Goal: Task Accomplishment & Management: Manage account settings

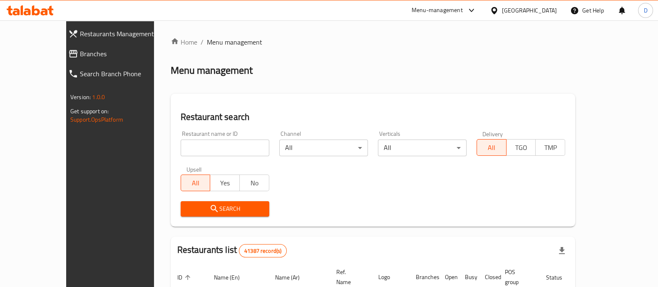
click at [219, 160] on div "Restaurant name or ID Restaurant name or ID" at bounding box center [225, 143] width 99 height 35
click at [197, 151] on input "search" at bounding box center [225, 147] width 89 height 17
click button "Search" at bounding box center [225, 208] width 89 height 15
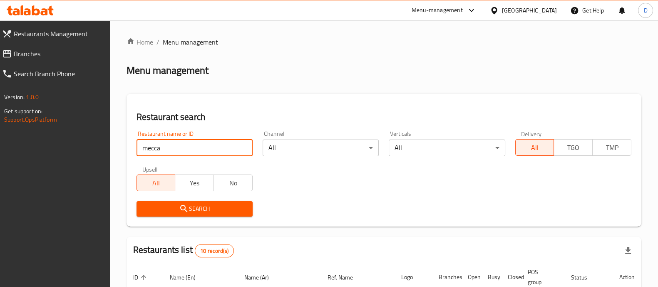
click at [189, 142] on input "mecca" at bounding box center [195, 147] width 116 height 17
paste input "778793"
type input "778793"
click button "Search" at bounding box center [195, 208] width 116 height 15
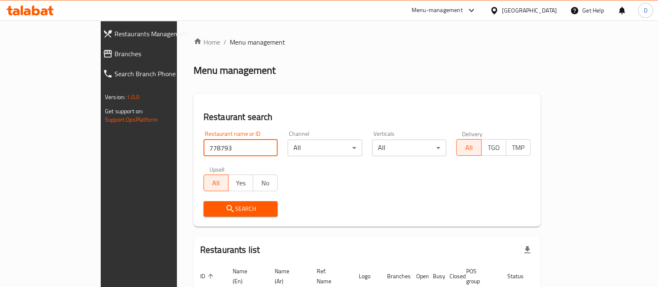
scroll to position [53, 0]
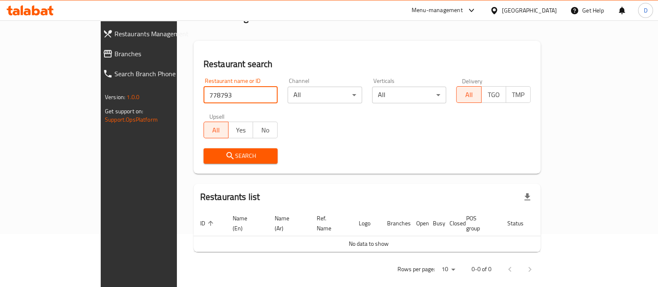
click at [204, 99] on input "778793" at bounding box center [241, 95] width 75 height 17
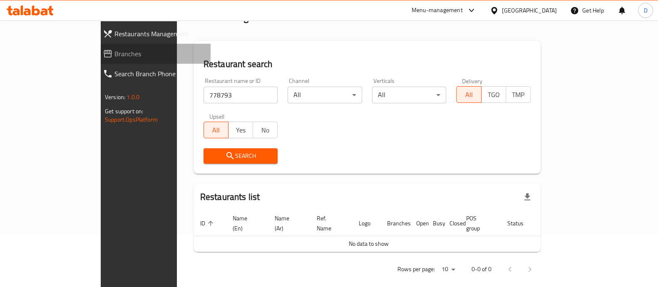
click at [103, 52] on icon at bounding box center [108, 54] width 10 height 10
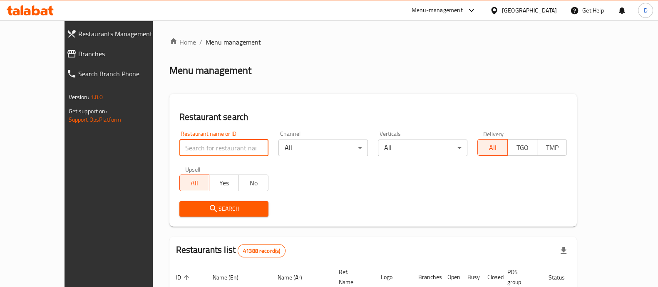
click at [179, 154] on input "search" at bounding box center [223, 147] width 89 height 17
paste input "626040"
type input "626040"
click button "Search" at bounding box center [223, 208] width 89 height 15
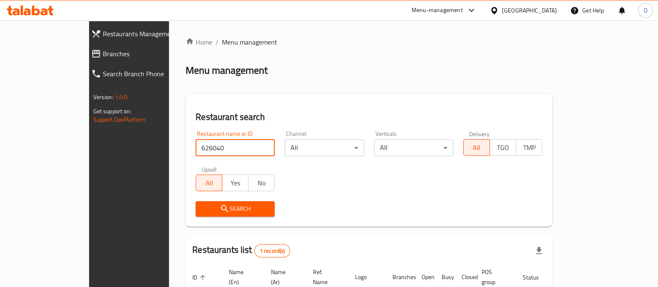
scroll to position [68, 0]
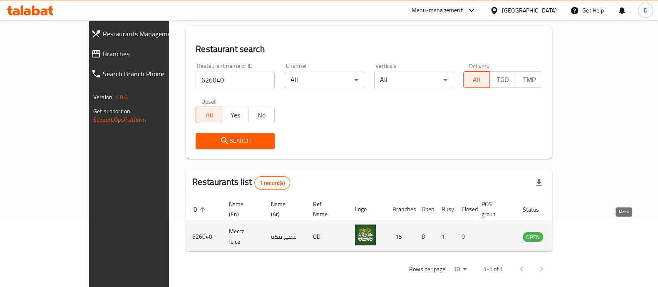
click at [576, 234] on icon "enhanced table" at bounding box center [571, 237] width 9 height 7
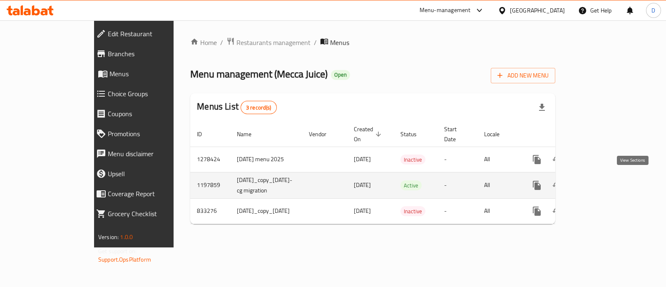
click at [607, 179] on link "enhanced table" at bounding box center [597, 185] width 20 height 20
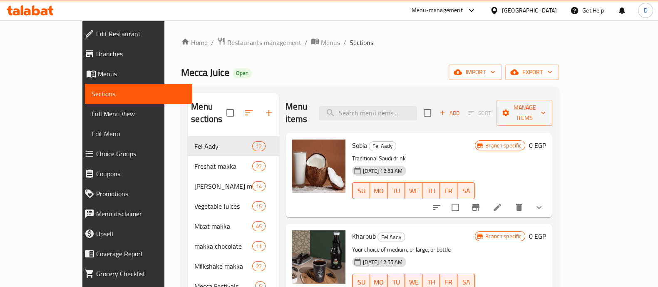
click at [416, 49] on div "Home / Restaurants management / Menus / Sections Mecca Juice Open import export…" at bounding box center [370, 271] width 378 height 469
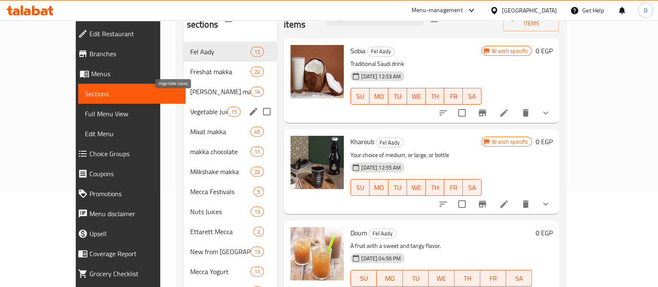
scroll to position [97, 0]
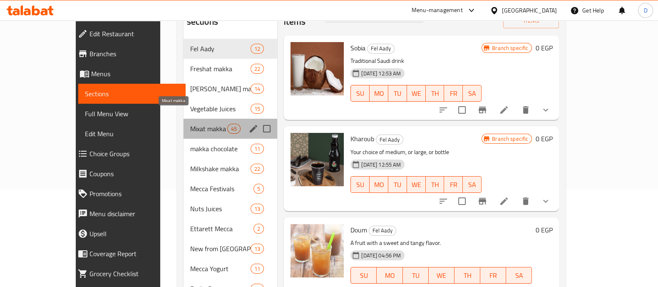
click at [190, 124] on span "Mixat makka" at bounding box center [208, 129] width 37 height 10
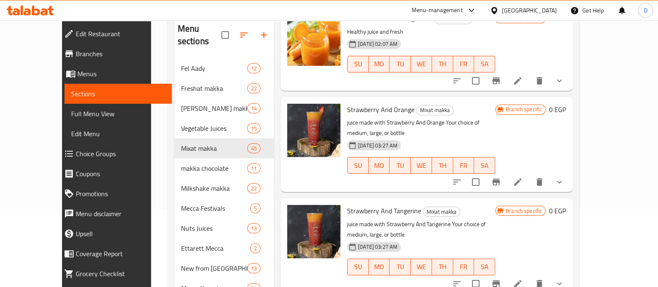
scroll to position [514, 0]
click at [564, 75] on icon "show more" at bounding box center [559, 80] width 10 height 10
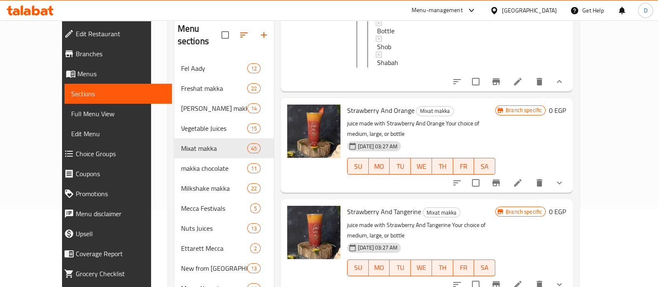
scroll to position [620, 0]
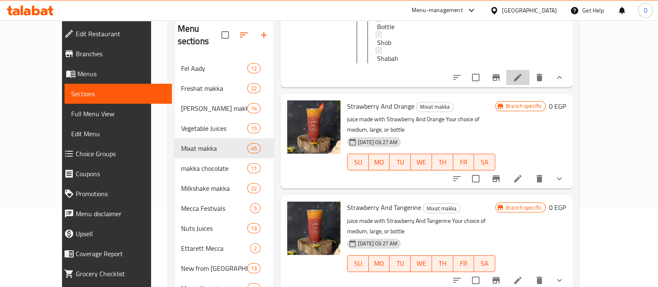
click at [529, 70] on li at bounding box center [517, 77] width 23 height 15
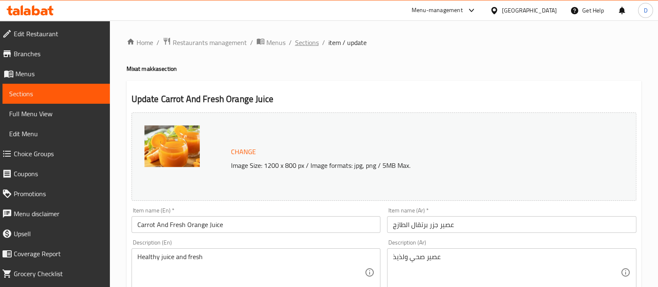
click at [306, 41] on span "Sections" at bounding box center [307, 42] width 24 height 10
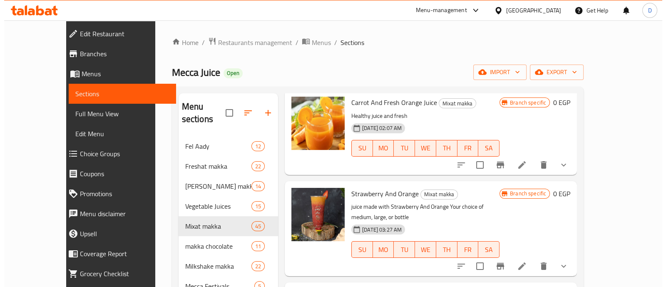
scroll to position [473, 0]
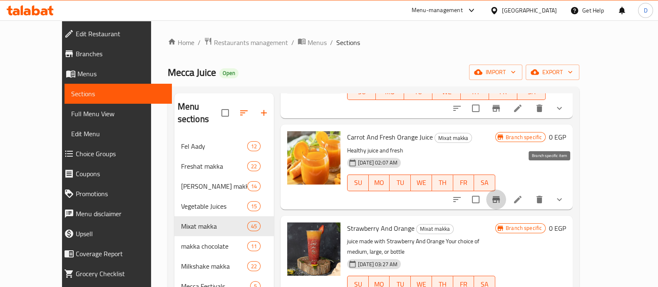
click at [506, 189] on button "Branch-specific-item" at bounding box center [496, 199] width 20 height 20
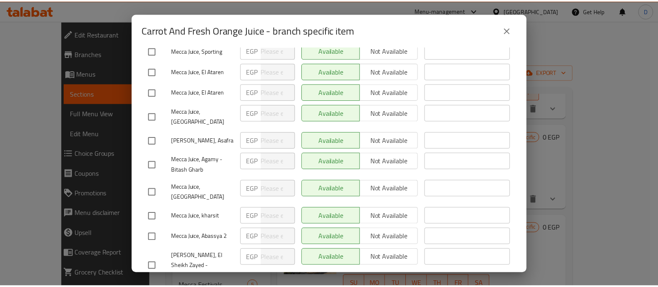
scroll to position [0, 0]
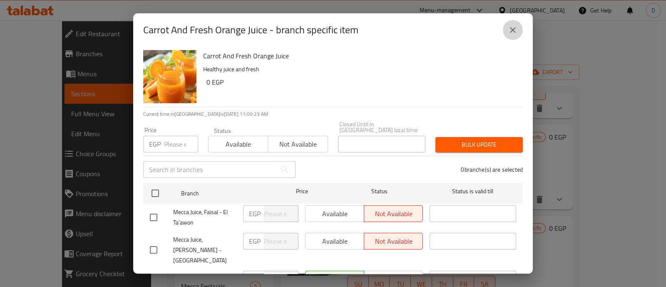
click at [512, 28] on icon "close" at bounding box center [513, 30] width 6 height 6
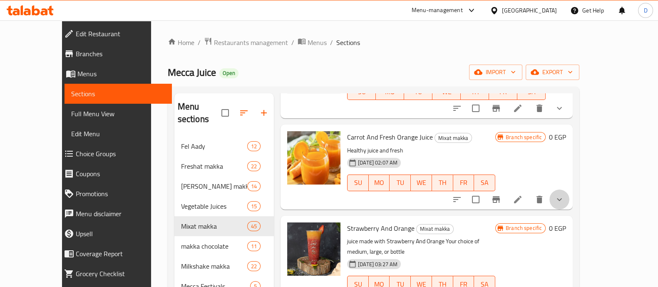
click at [569, 189] on button "show more" at bounding box center [559, 199] width 20 height 20
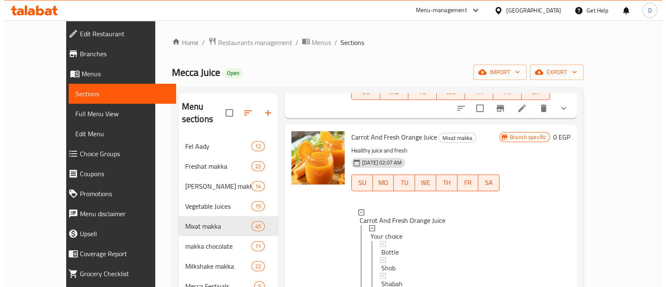
scroll to position [1, 0]
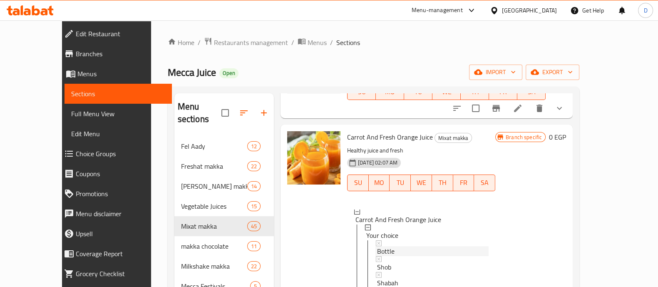
click at [380, 246] on div "Bottle" at bounding box center [433, 251] width 112 height 10
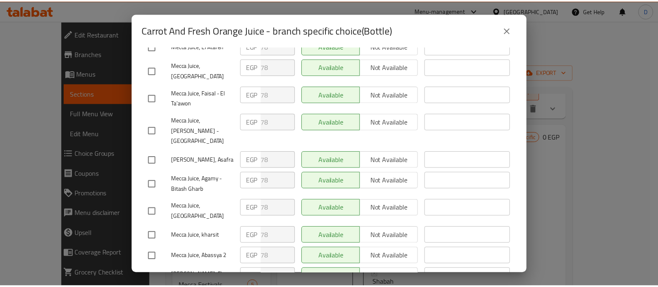
scroll to position [298, 0]
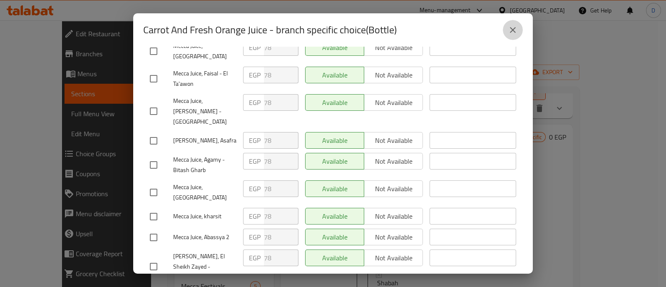
click at [513, 32] on icon "close" at bounding box center [513, 30] width 10 height 10
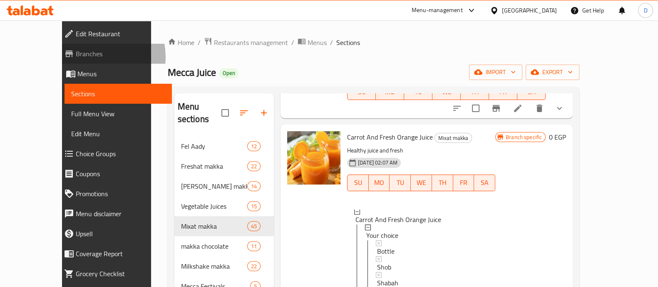
click at [76, 57] on span "Branches" at bounding box center [120, 54] width 89 height 10
